Goal: Task Accomplishment & Management: Manage account settings

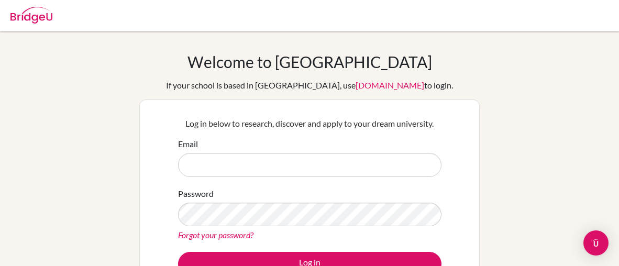
scroll to position [52, 0]
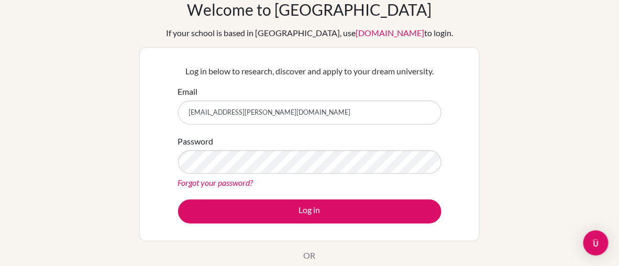
type input "[EMAIL_ADDRESS][PERSON_NAME][DOMAIN_NAME]"
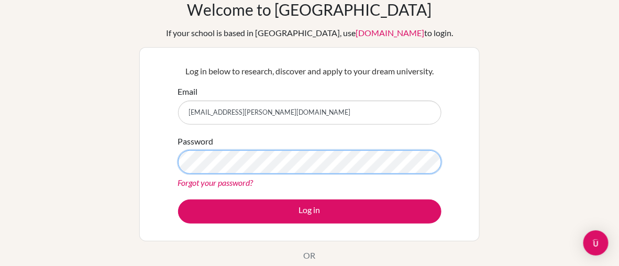
click at [178, 199] on button "Log in" at bounding box center [309, 211] width 263 height 24
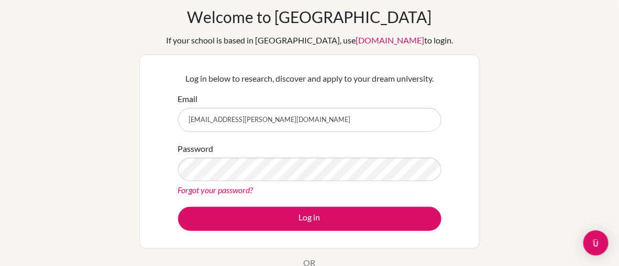
scroll to position [52, 0]
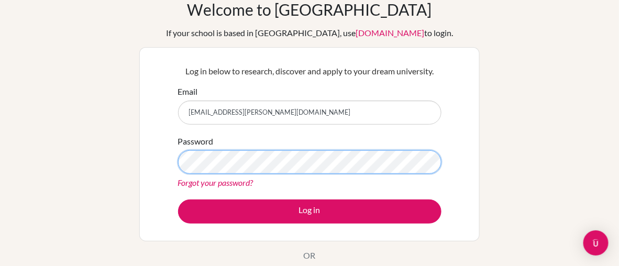
click at [178, 199] on button "Log in" at bounding box center [309, 211] width 263 height 24
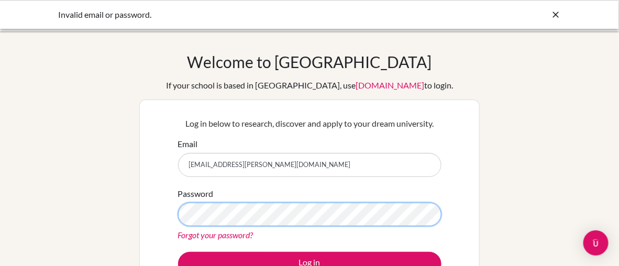
click at [178, 252] on button "Log in" at bounding box center [309, 264] width 263 height 24
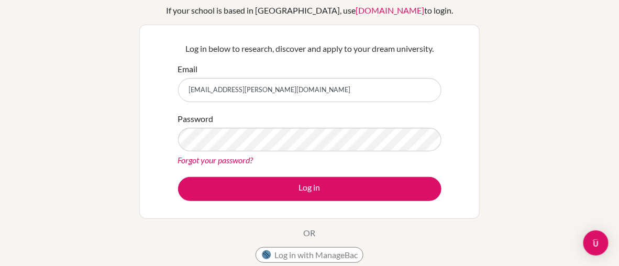
scroll to position [157, 0]
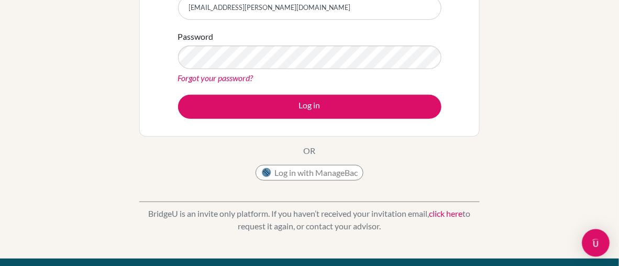
click at [590, 243] on img "Open Intercom Messenger" at bounding box center [596, 243] width 14 height 14
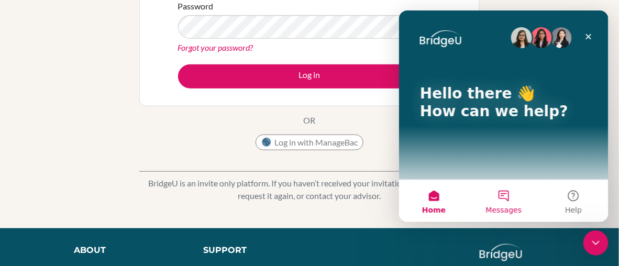
scroll to position [209, 0]
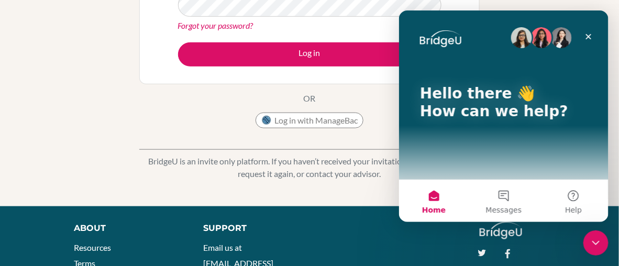
click at [182, 149] on div "BridgeU is an invite only platform. If you haven’t received your invitation ema…" at bounding box center [309, 159] width 340 height 52
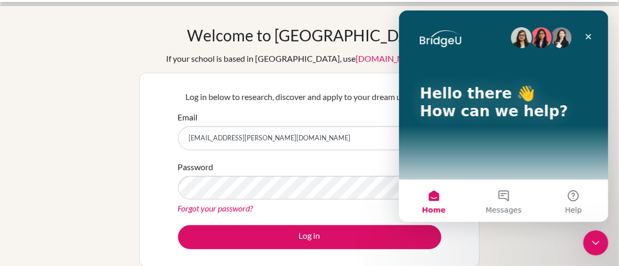
scroll to position [0, 0]
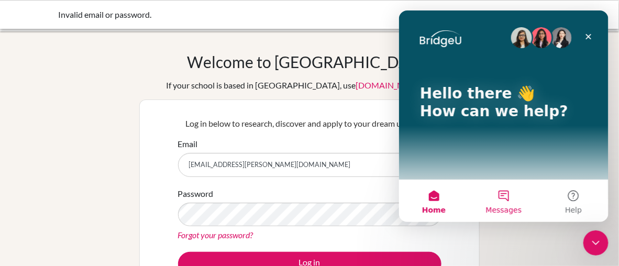
click at [509, 195] on button "Messages" at bounding box center [503, 200] width 70 height 42
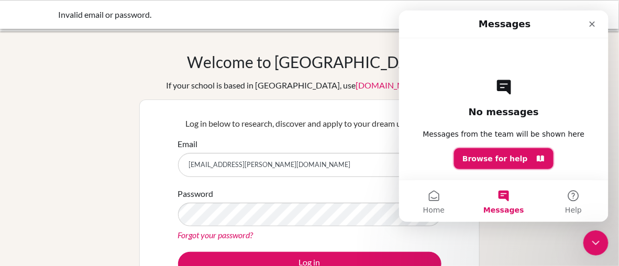
click at [508, 166] on button "Browse for help" at bounding box center [502, 158] width 99 height 21
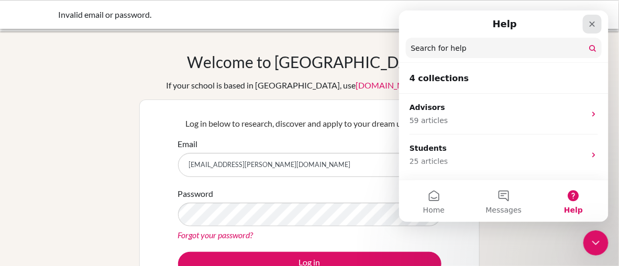
click at [599, 21] on div "Close" at bounding box center [591, 23] width 19 height 19
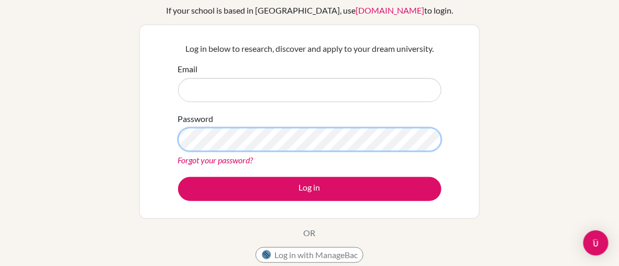
scroll to position [52, 0]
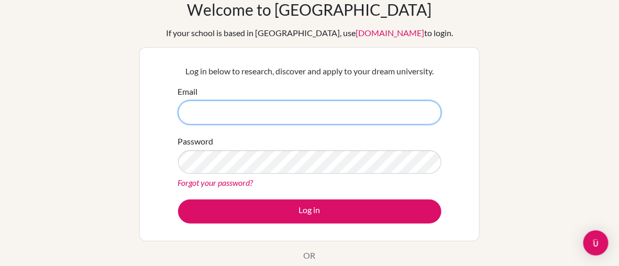
click at [288, 108] on input "Email" at bounding box center [309, 112] width 263 height 24
click at [254, 103] on input "Email" at bounding box center [309, 112] width 263 height 24
type input "[EMAIL_ADDRESS][PERSON_NAME][DOMAIN_NAME]"
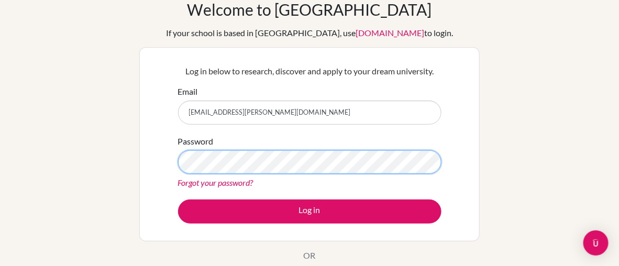
click at [178, 199] on button "Log in" at bounding box center [309, 211] width 263 height 24
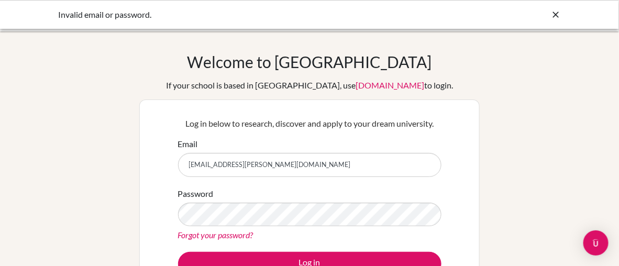
type input "[EMAIL_ADDRESS][PERSON_NAME][DOMAIN_NAME]"
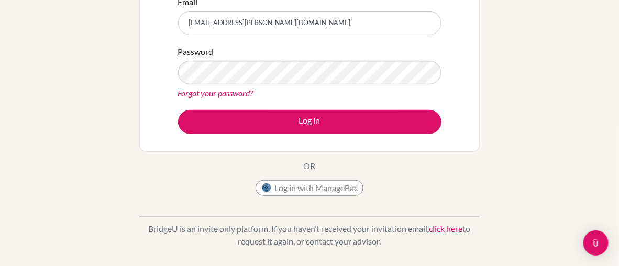
scroll to position [157, 0]
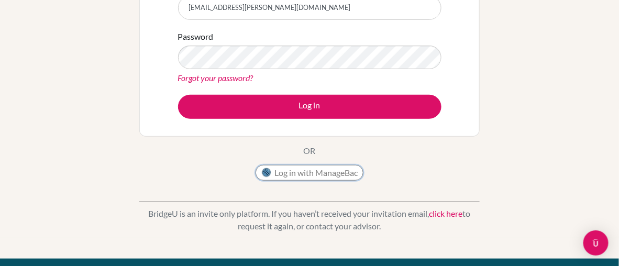
click at [314, 171] on button "Log in with ManageBac" at bounding box center [309, 173] width 108 height 16
